Goal: Transaction & Acquisition: Subscribe to service/newsletter

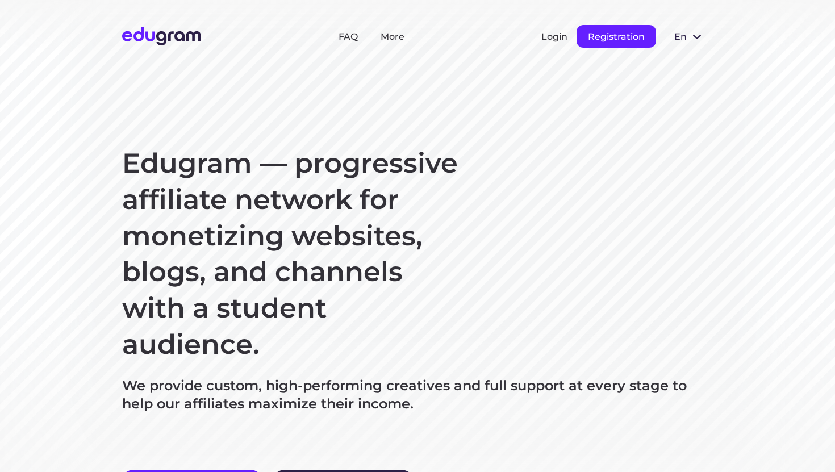
click at [586, 33] on button "Registration" at bounding box center [615, 36] width 79 height 23
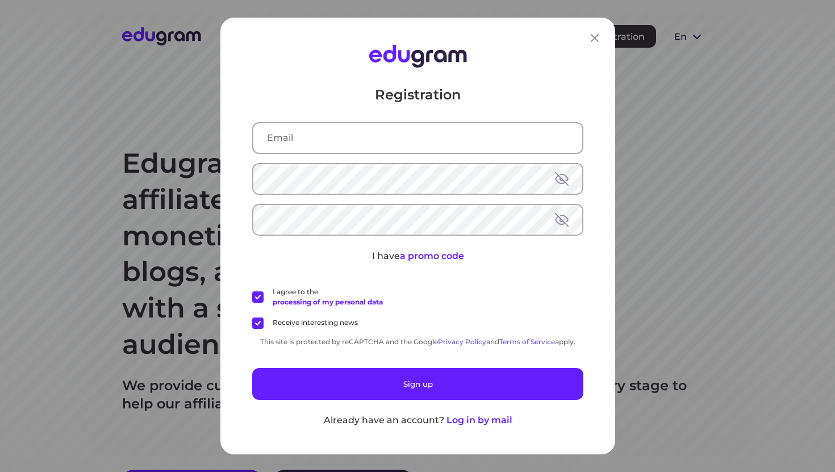
click at [319, 140] on input "text" at bounding box center [417, 138] width 329 height 30
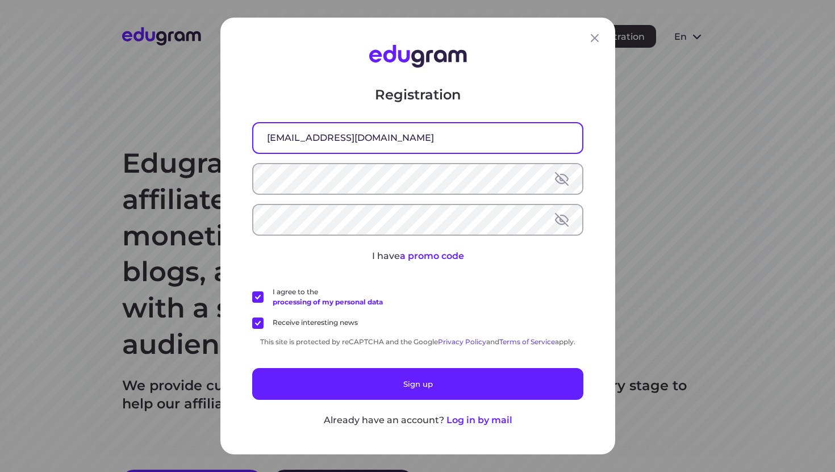
type input "[EMAIL_ADDRESS][DOMAIN_NAME]"
click at [336, 162] on div "Registration [EMAIL_ADDRESS][DOMAIN_NAME] I have a promo code I agree to the pr…" at bounding box center [417, 256] width 331 height 341
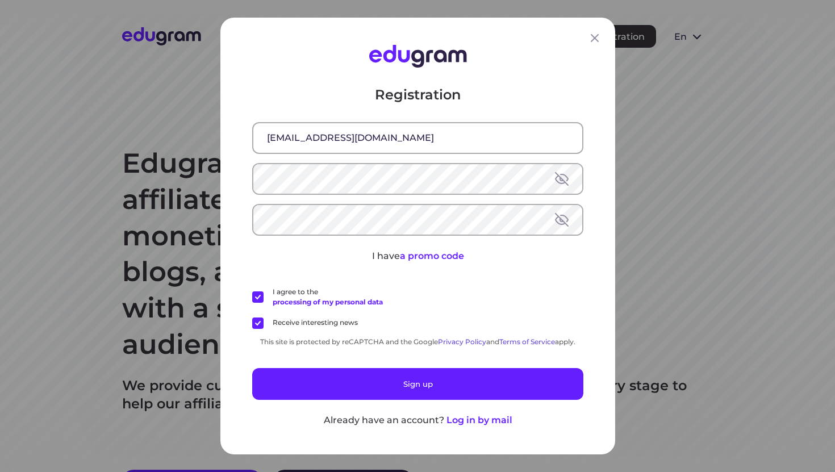
click at [336, 162] on div "Registration [EMAIL_ADDRESS][DOMAIN_NAME] I have a promo code I agree to the pr…" at bounding box center [417, 256] width 331 height 341
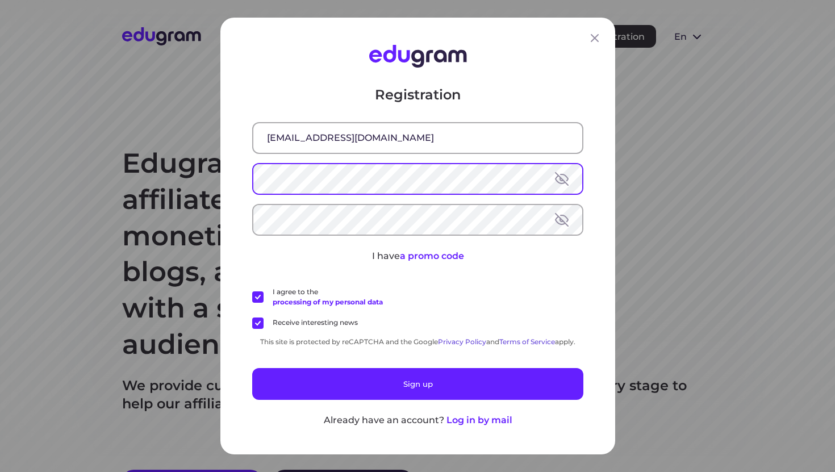
click at [563, 183] on button at bounding box center [562, 179] width 14 height 14
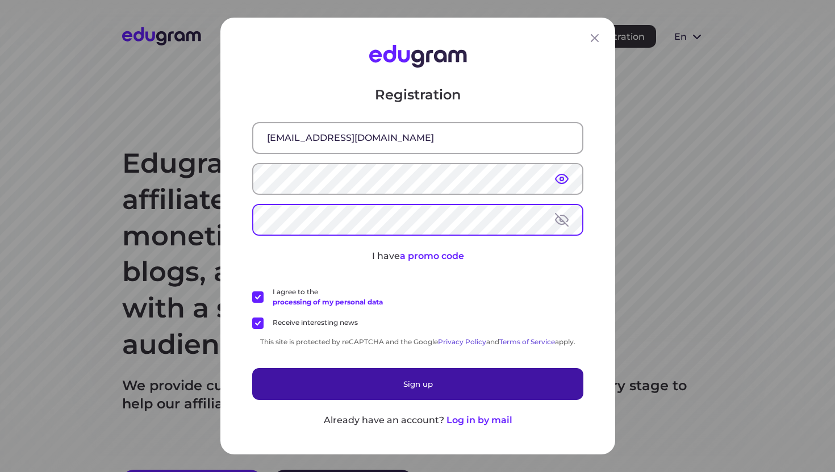
click at [383, 383] on button "Sign up" at bounding box center [417, 384] width 331 height 32
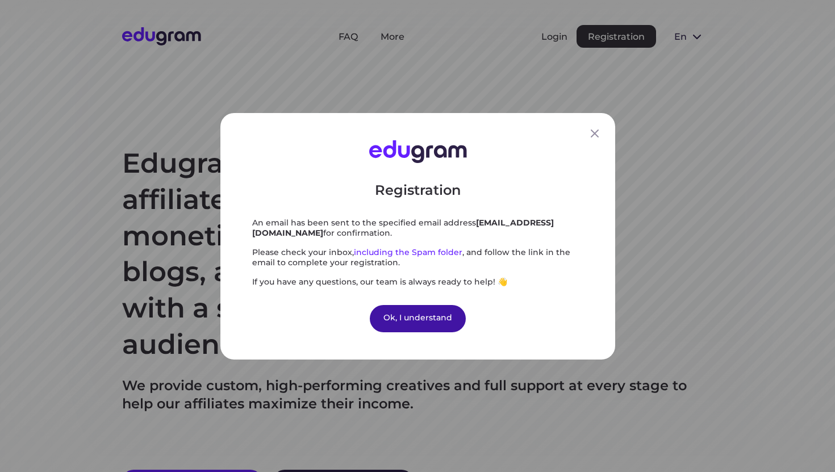
click at [416, 312] on div "Ok, I understand" at bounding box center [418, 317] width 96 height 27
